Goal: Information Seeking & Learning: Learn about a topic

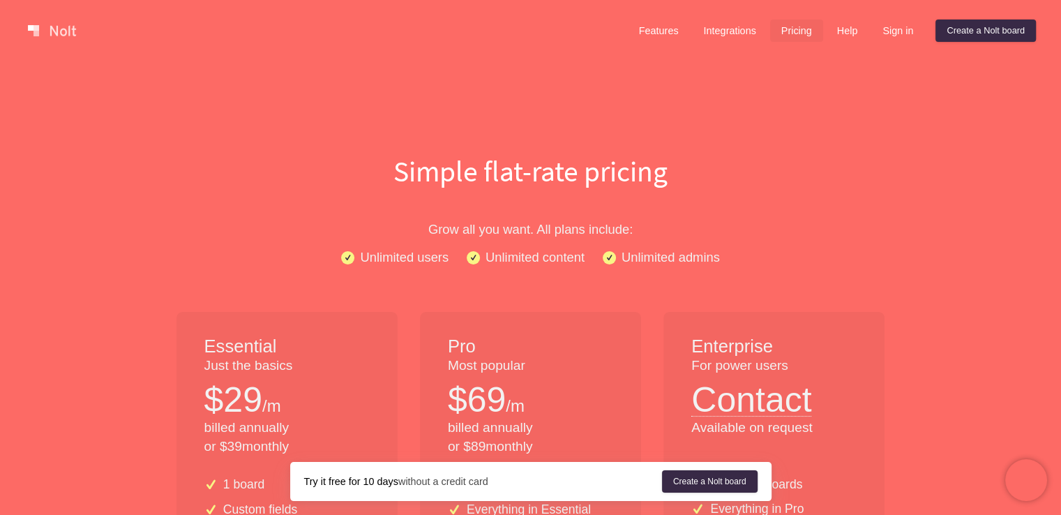
click at [39, 26] on link at bounding box center [51, 31] width 59 height 22
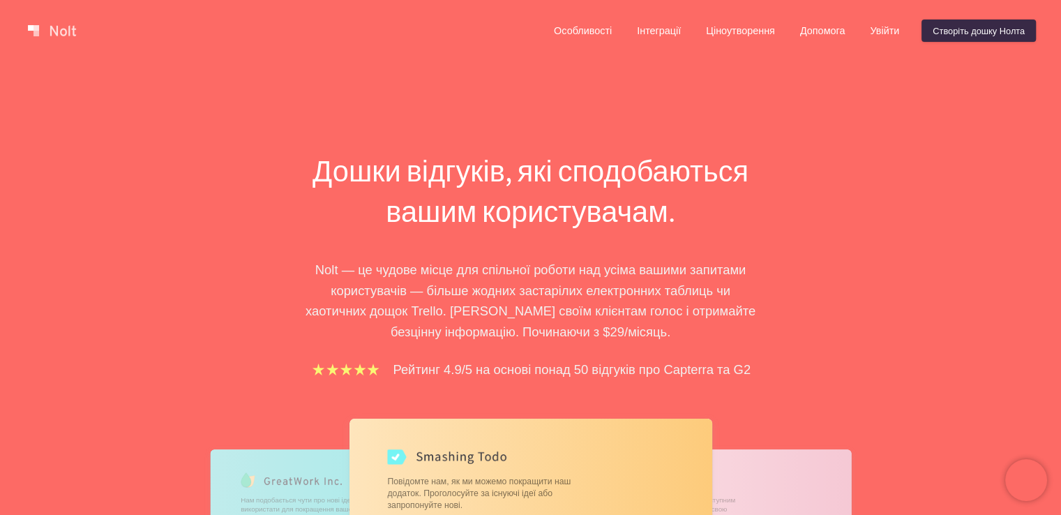
click at [621, 31] on div "Особливості Інтеграції Ціноутворення Допомога Увійти Створіть дошку Нолта" at bounding box center [789, 31] width 499 height 28
click at [590, 31] on font "Особливості" at bounding box center [583, 31] width 58 height 11
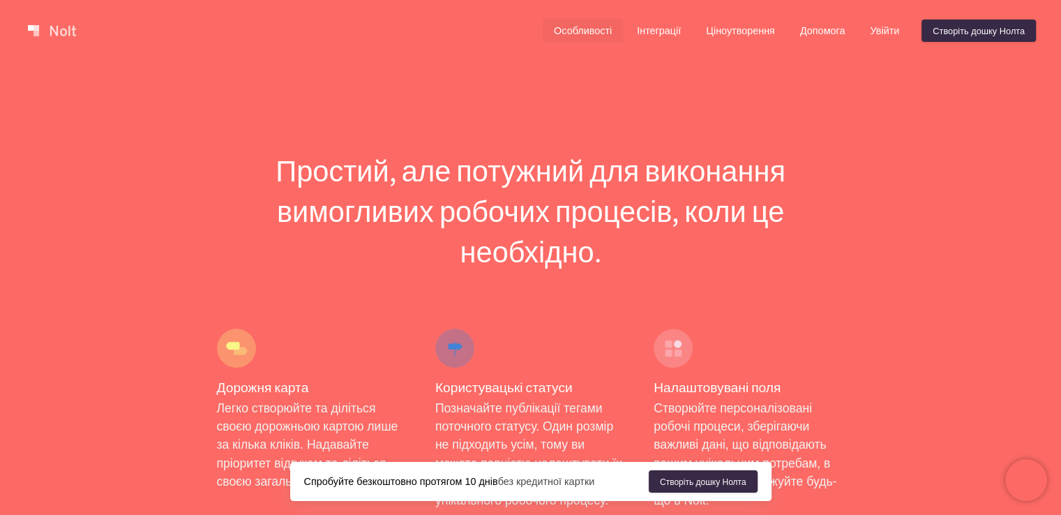
drag, startPoint x: 92, startPoint y: 37, endPoint x: 16, endPoint y: 34, distance: 76.1
click at [16, 34] on div "Особливості Інтеграції Ціноутворення Допомога Увійти Створіть дошку Нолта Меню" at bounding box center [530, 30] width 1061 height 61
drag, startPoint x: 48, startPoint y: 36, endPoint x: 28, endPoint y: 28, distance: 21.9
drag, startPoint x: 28, startPoint y: 28, endPoint x: 392, endPoint y: 140, distance: 381.1
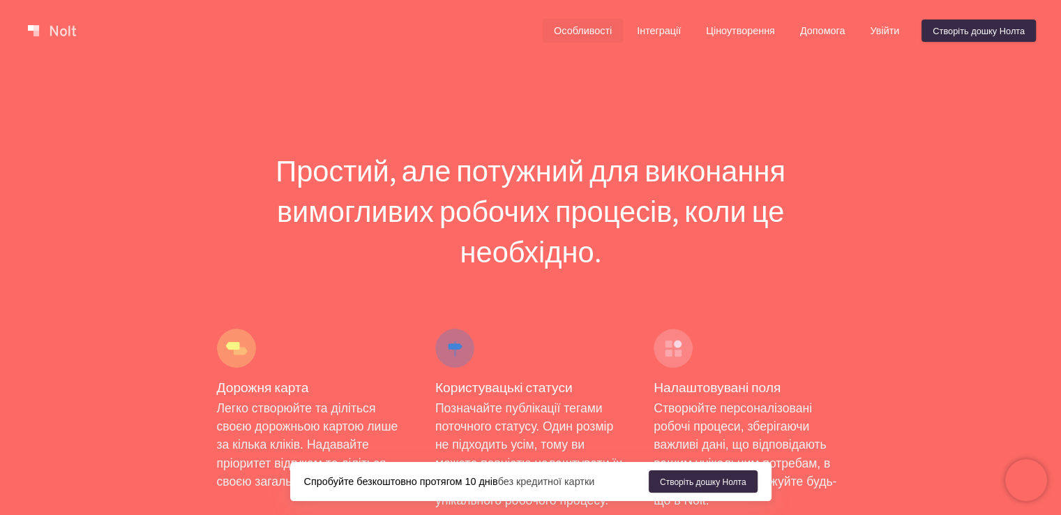
click at [56, 33] on link at bounding box center [51, 31] width 59 height 22
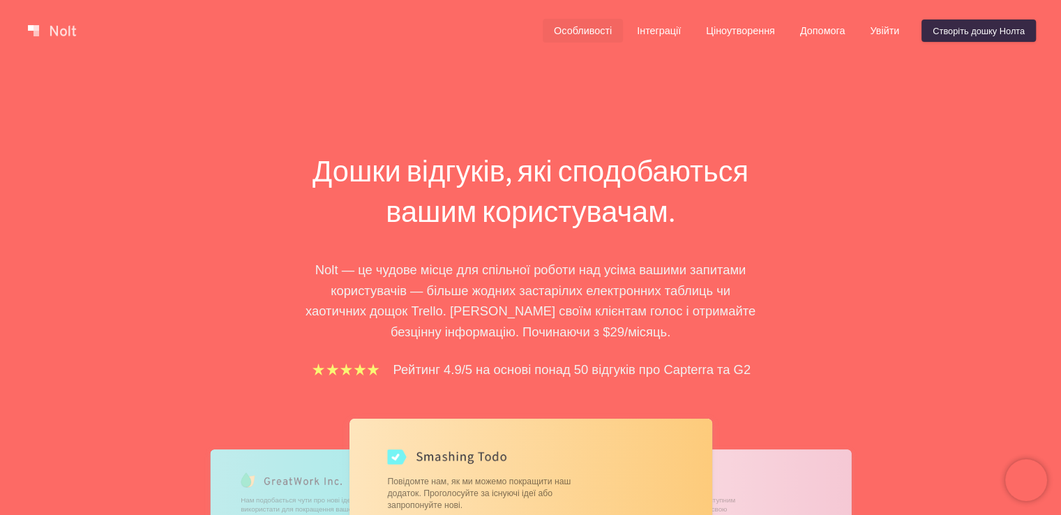
click at [586, 26] on font "Особливості" at bounding box center [583, 31] width 58 height 11
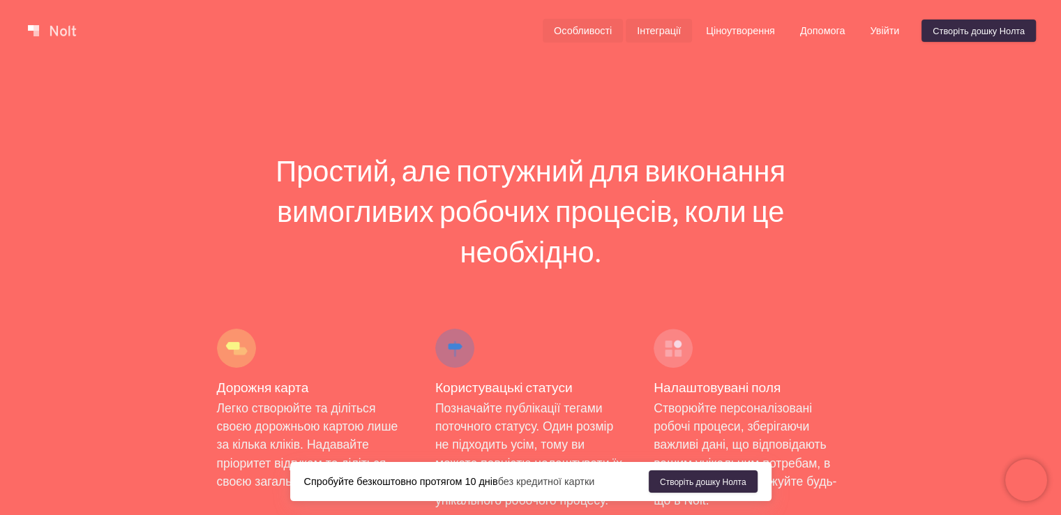
click at [670, 41] on link "Інтеграції" at bounding box center [659, 30] width 66 height 23
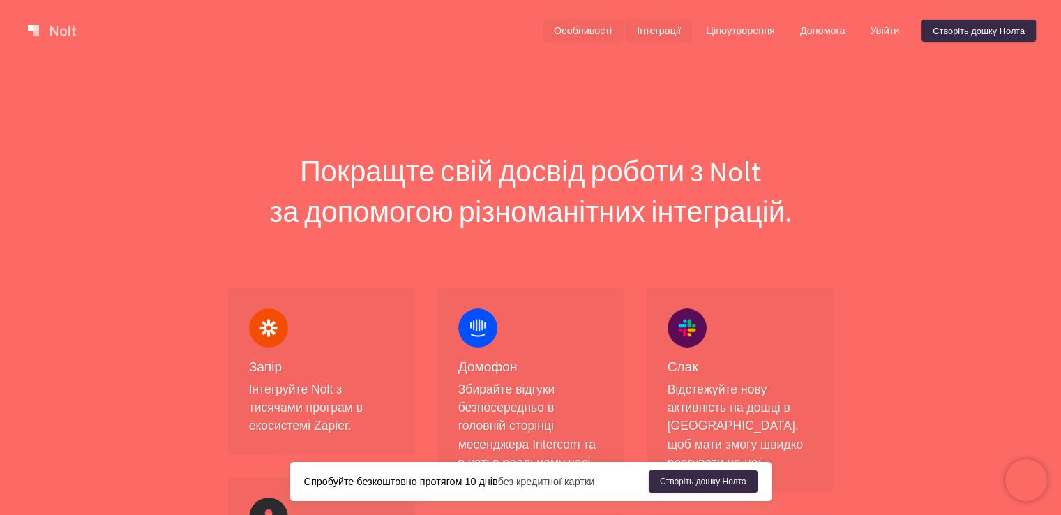
click at [592, 32] on font "Особливості" at bounding box center [583, 31] width 58 height 11
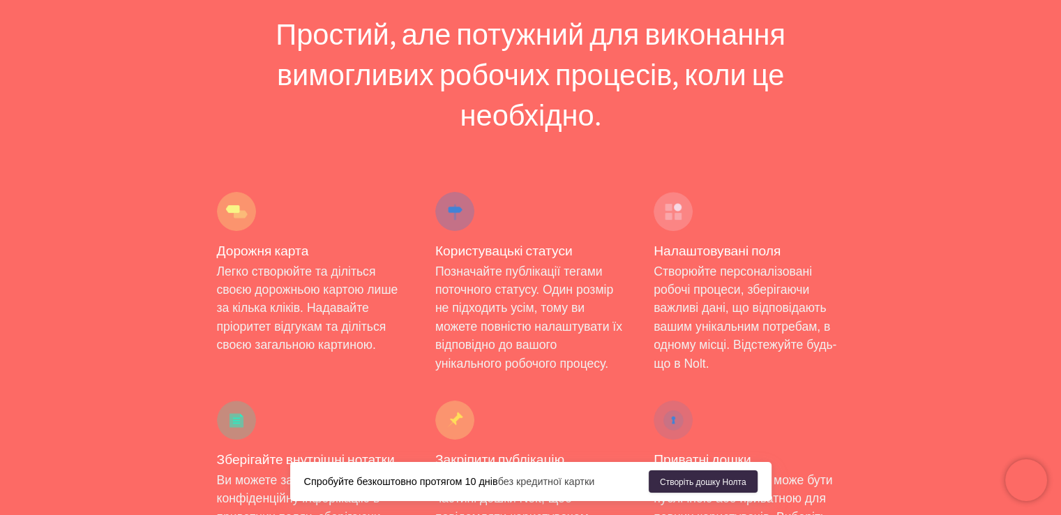
scroll to position [140, 0]
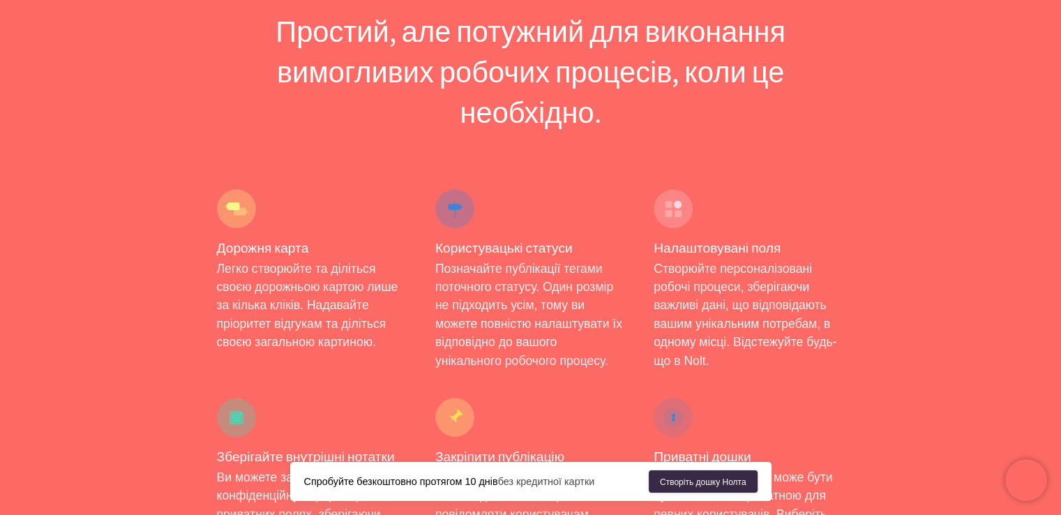
click at [780, 209] on div "Налаштовувані поля Створюйте персоналізовані робочі процеси, зберігаючи важливі…" at bounding box center [749, 279] width 218 height 209
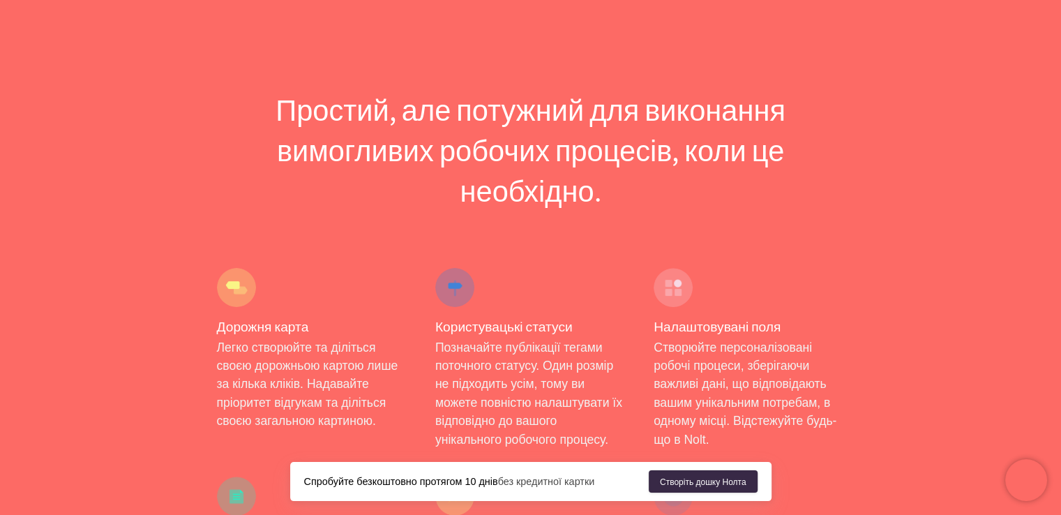
scroll to position [0, 0]
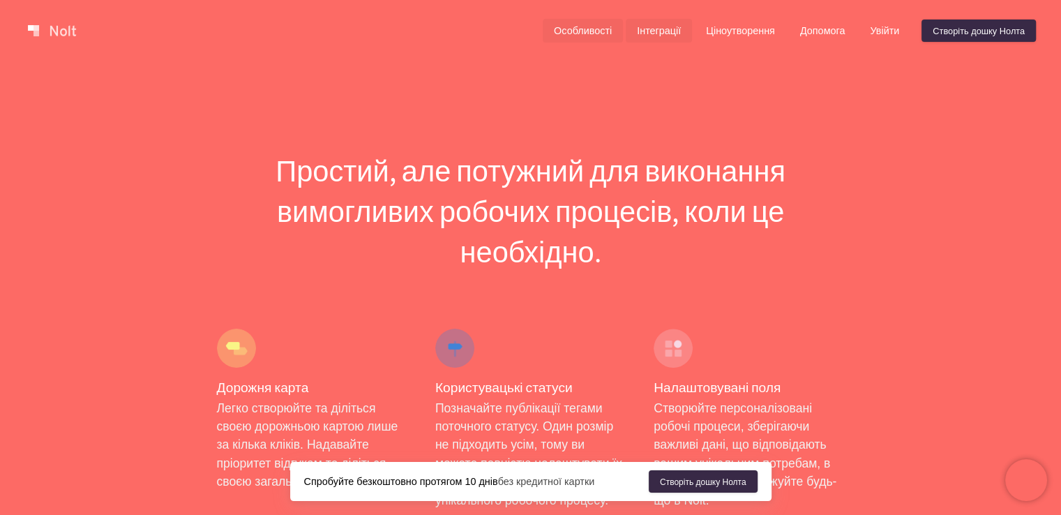
click at [675, 36] on font "Інтеграції" at bounding box center [659, 31] width 44 height 11
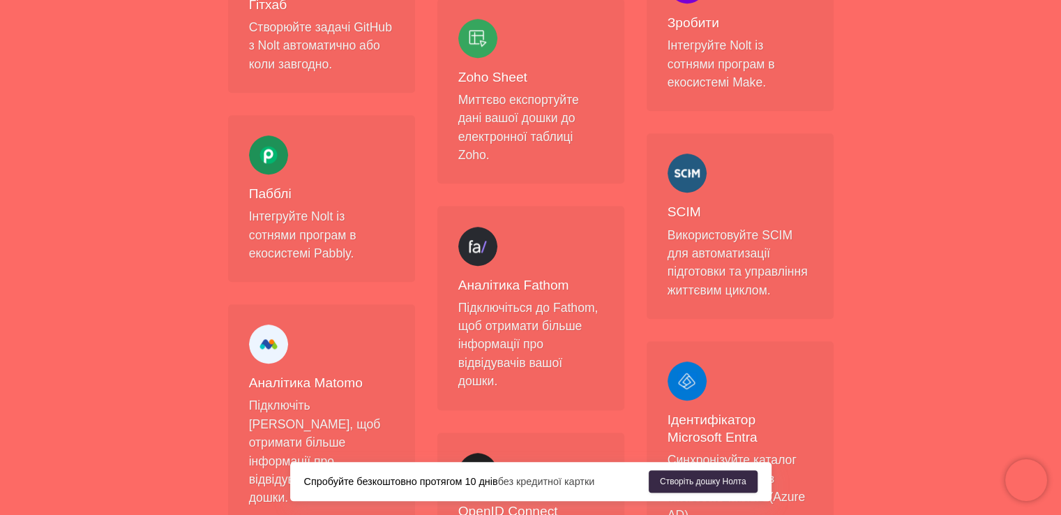
scroll to position [1395, 0]
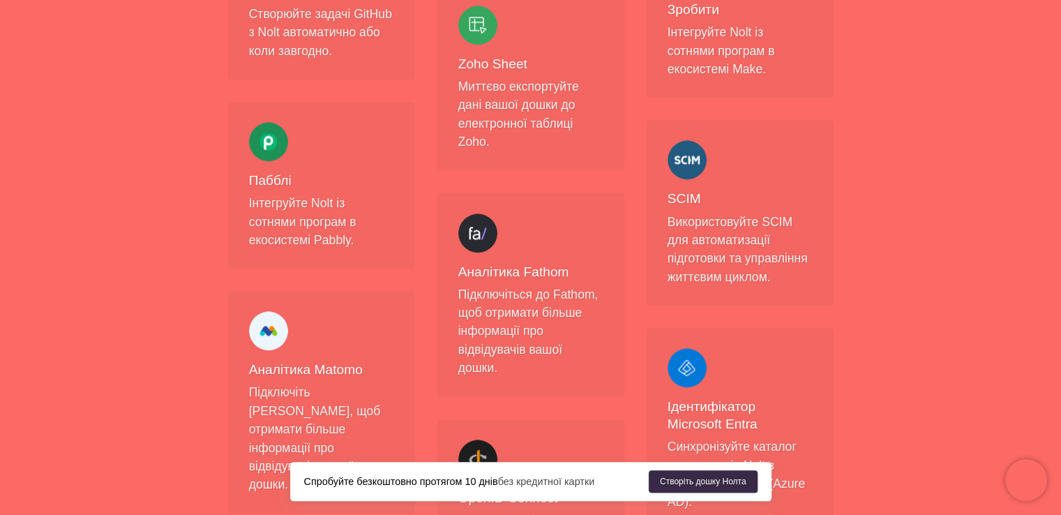
click at [794, 46] on p "Інтегруйте Nolt із сотнями програм в екосистемі Make." at bounding box center [740, 50] width 145 height 55
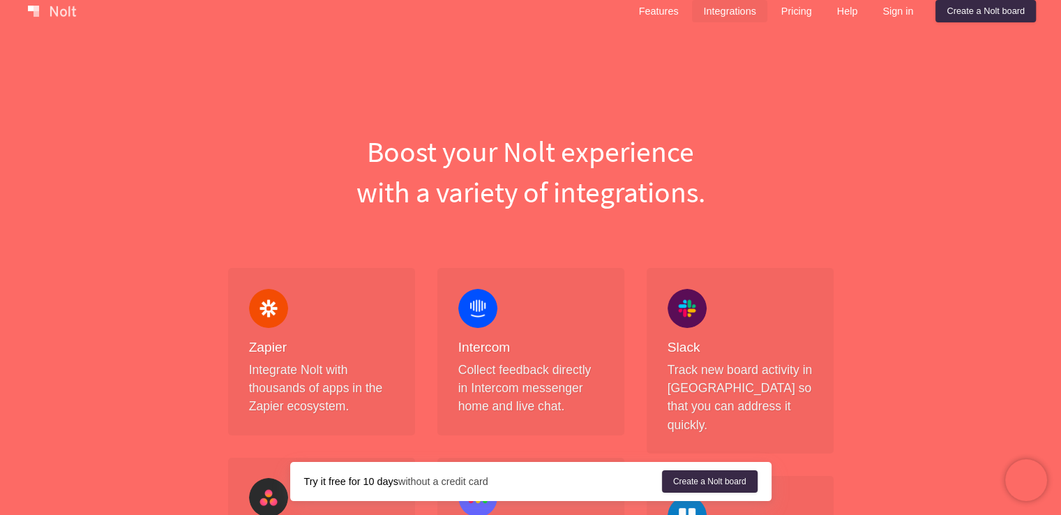
scroll to position [0, 0]
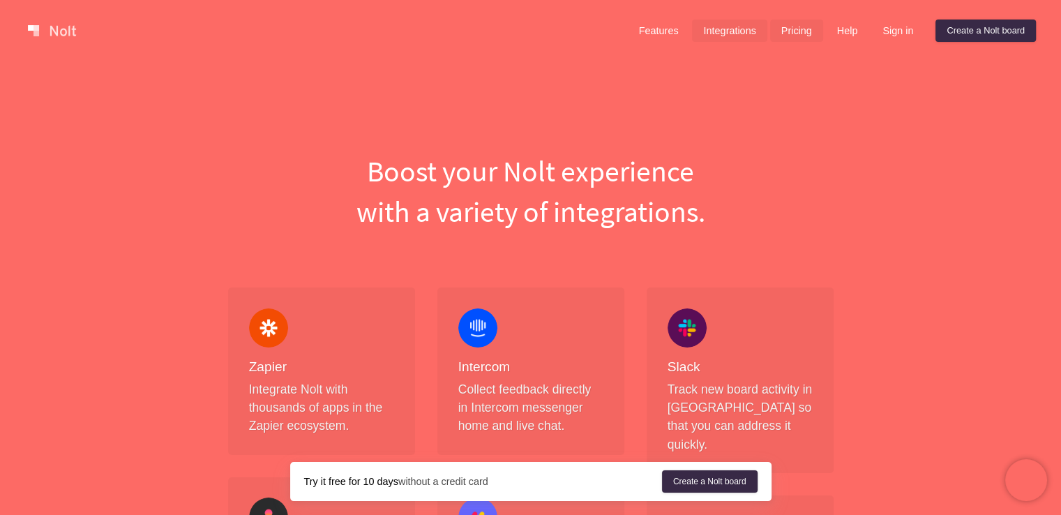
click at [790, 27] on link "Pricing" at bounding box center [796, 31] width 53 height 22
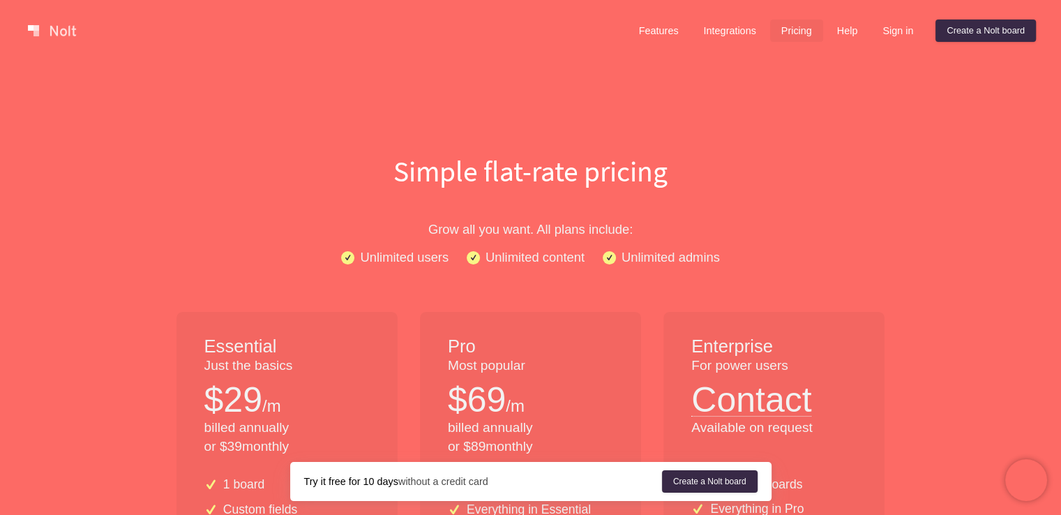
click at [878, 161] on h1 "Simple flat-rate pricing" at bounding box center [530, 171] width 893 height 40
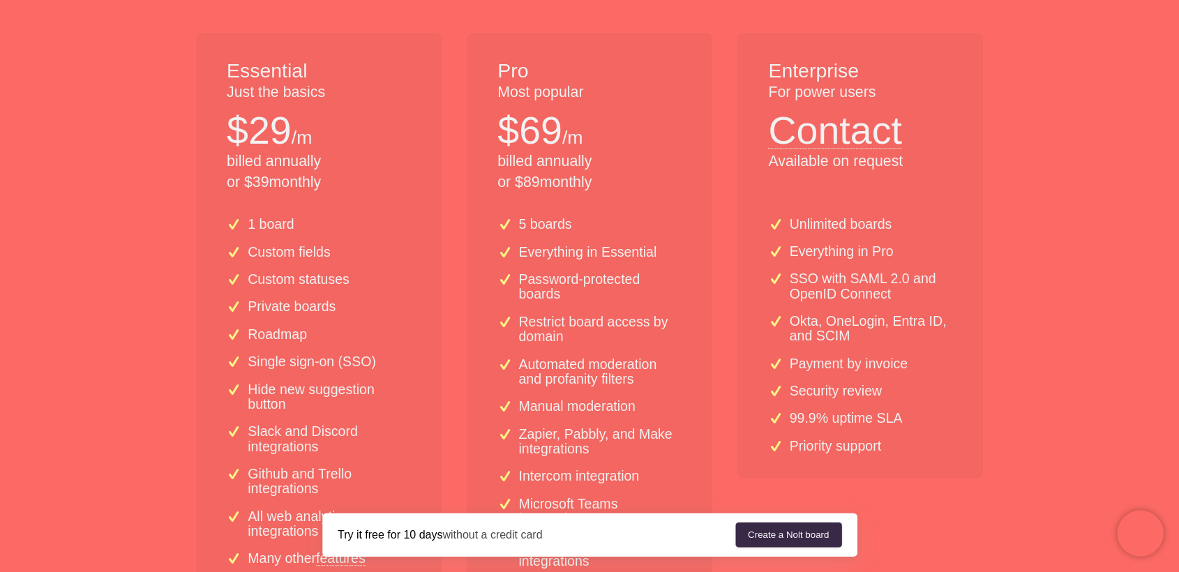
scroll to position [283, 0]
